Goal: Information Seeking & Learning: Check status

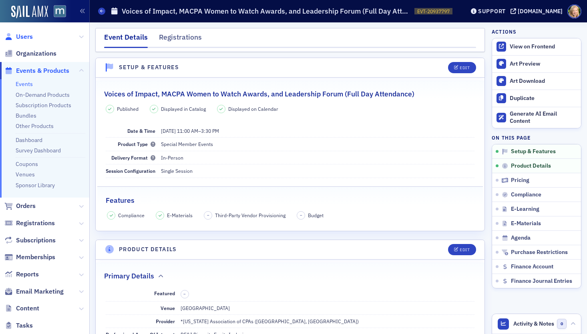
click at [26, 38] on span "Users" at bounding box center [24, 36] width 17 height 9
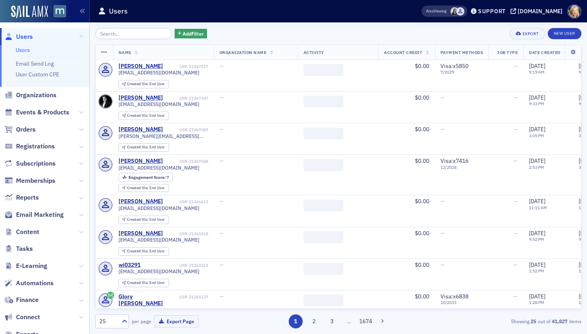
click at [144, 35] on input "search" at bounding box center [133, 33] width 76 height 11
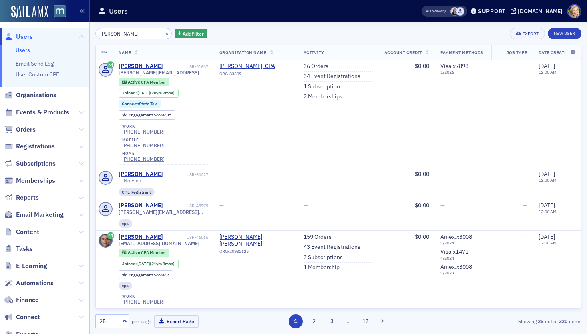
type input "[PERSON_NAME]"
click at [296, 36] on div "[PERSON_NAME] × Add Filter Export New User" at bounding box center [338, 33] width 486 height 11
click at [163, 33] on button "×" at bounding box center [166, 33] width 7 height 7
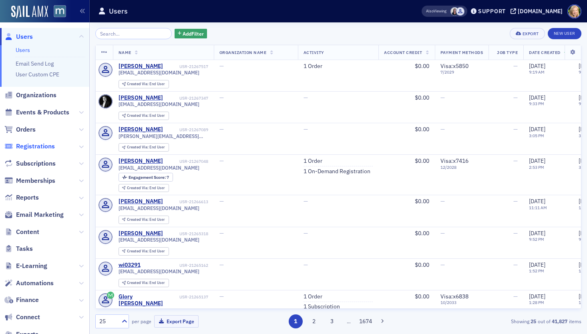
click at [35, 147] on span "Registrations" at bounding box center [35, 146] width 39 height 9
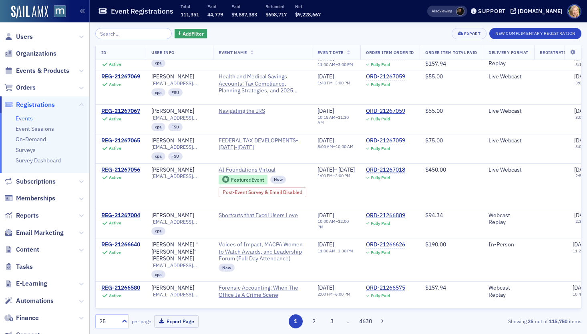
scroll to position [329, 0]
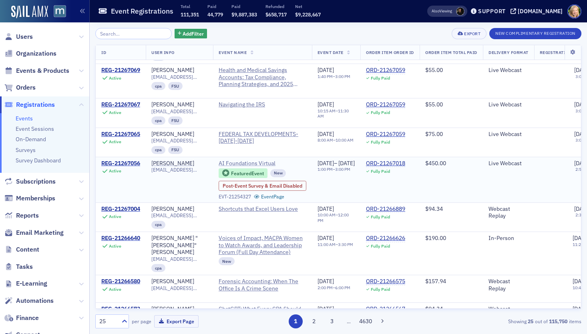
click at [277, 160] on span "AI Foundations Virtual" at bounding box center [255, 163] width 73 height 7
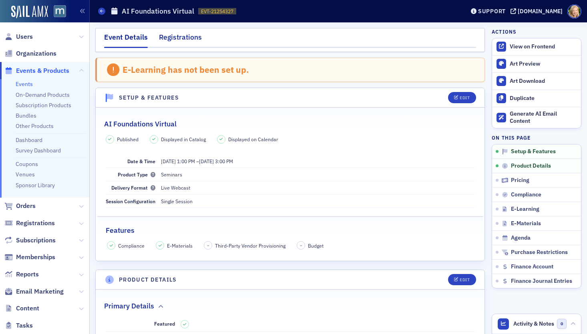
click at [183, 33] on div "Registrations" at bounding box center [180, 39] width 43 height 15
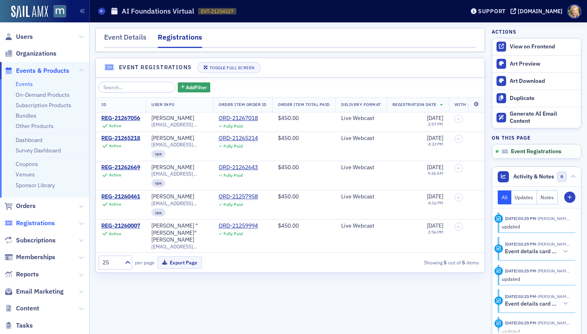
click at [27, 224] on span "Registrations" at bounding box center [35, 223] width 39 height 9
